Goal: Task Accomplishment & Management: Manage account settings

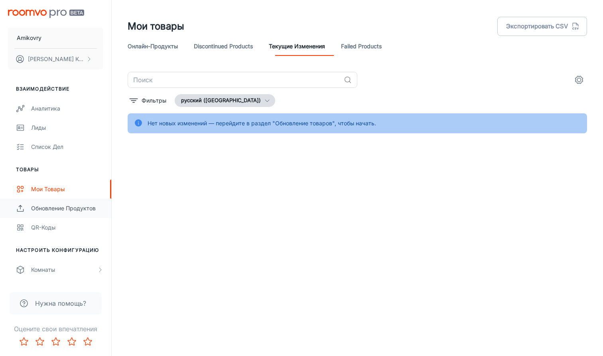
click at [58, 213] on link "Обновление продуктов" at bounding box center [55, 208] width 111 height 19
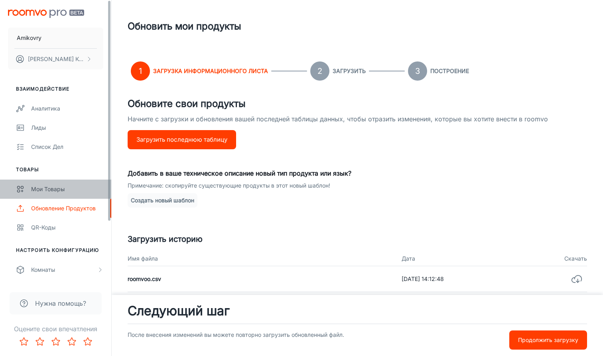
click at [59, 192] on div "Мои товары" at bounding box center [67, 189] width 72 height 9
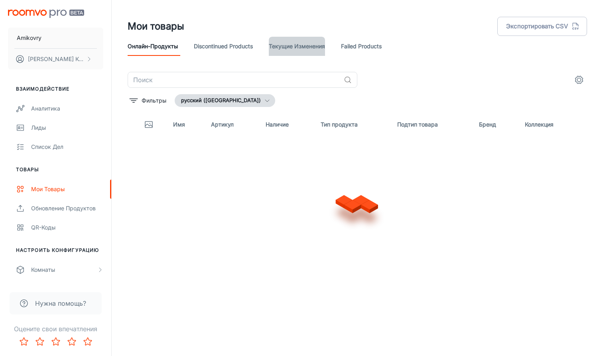
click at [315, 45] on link "Текущие изменения" at bounding box center [297, 46] width 56 height 19
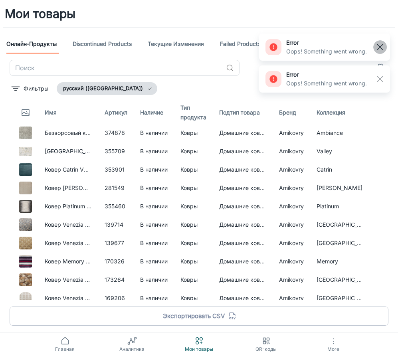
click at [379, 46] on rect "button" at bounding box center [380, 47] width 10 height 10
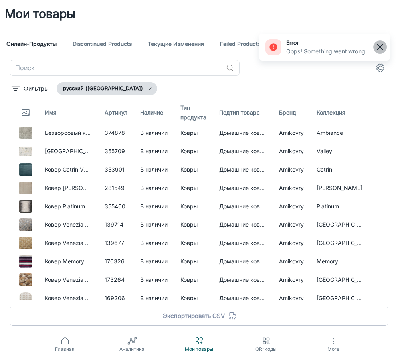
click at [379, 47] on line "button" at bounding box center [380, 47] width 6 height 6
click at [193, 46] on link "Текущие изменения" at bounding box center [176, 43] width 56 height 19
